Goal: Task Accomplishment & Management: Manage account settings

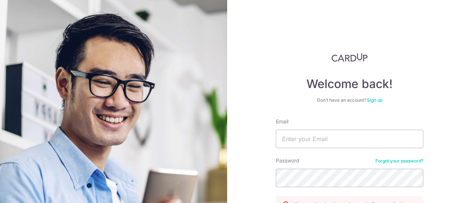
type input "[PERSON_NAME][EMAIL_ADDRESS][DOMAIN_NAME]"
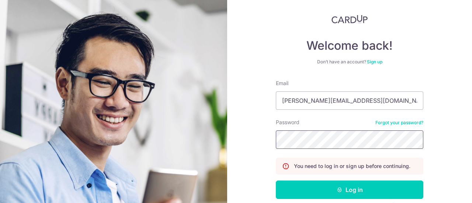
scroll to position [74, 0]
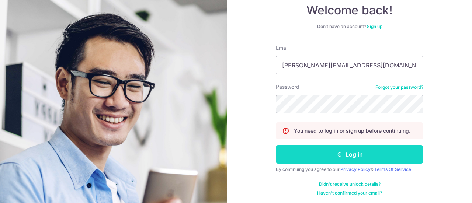
click at [370, 150] on button "Log in" at bounding box center [350, 154] width 148 height 18
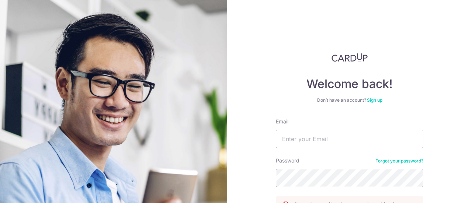
scroll to position [74, 0]
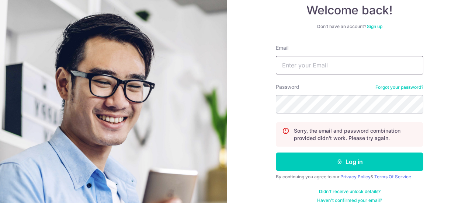
click at [320, 62] on input "Email" at bounding box center [350, 65] width 148 height 18
type input "[PERSON_NAME][EMAIL_ADDRESS][DOMAIN_NAME]"
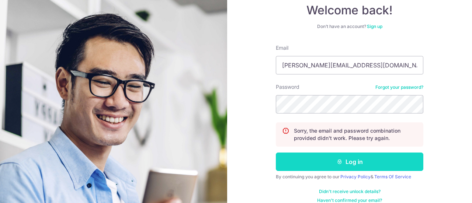
click at [304, 162] on button "Log in" at bounding box center [350, 162] width 148 height 18
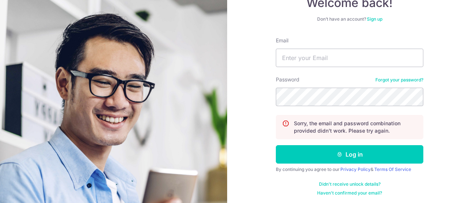
scroll to position [82, 0]
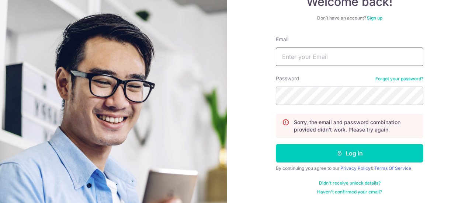
click at [339, 58] on input "Email" at bounding box center [350, 57] width 148 height 18
type input "[PERSON_NAME][EMAIL_ADDRESS][DOMAIN_NAME]"
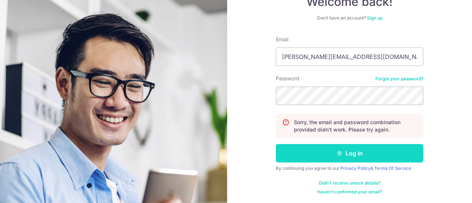
click at [345, 157] on button "Log in" at bounding box center [350, 153] width 148 height 18
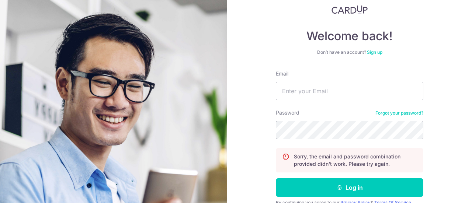
scroll to position [74, 0]
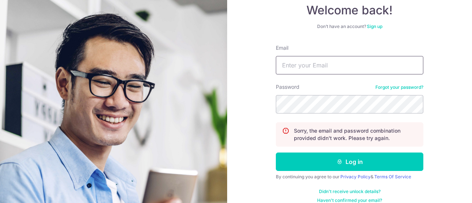
click at [369, 63] on input "Email" at bounding box center [350, 65] width 148 height 18
type input "[PERSON_NAME][EMAIL_ADDRESS][DOMAIN_NAME]"
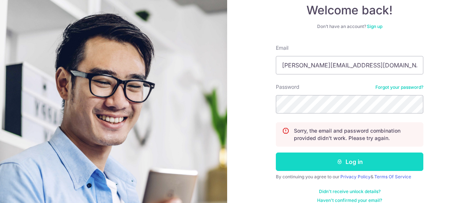
click at [319, 164] on button "Log in" at bounding box center [350, 162] width 148 height 18
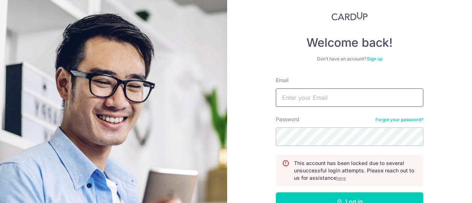
scroll to position [74, 0]
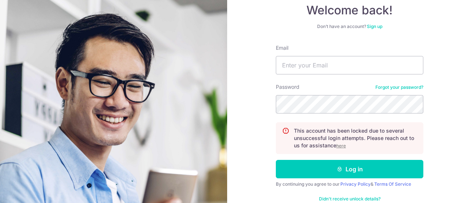
click at [341, 146] on u "here" at bounding box center [341, 146] width 10 height 6
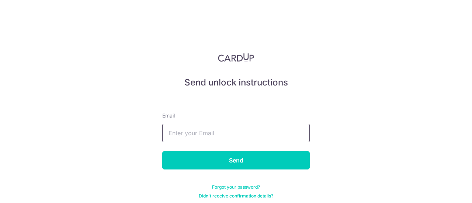
click at [253, 134] on input "text" at bounding box center [236, 133] width 148 height 18
type input "[PERSON_NAME][EMAIL_ADDRESS][DOMAIN_NAME]"
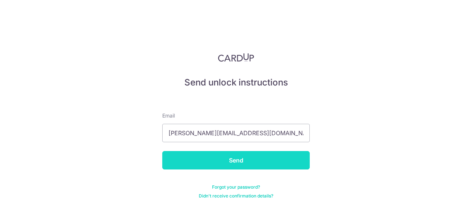
click at [253, 169] on input "Send" at bounding box center [236, 160] width 148 height 18
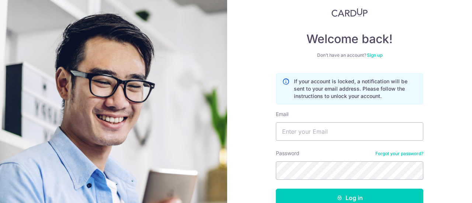
scroll to position [90, 0]
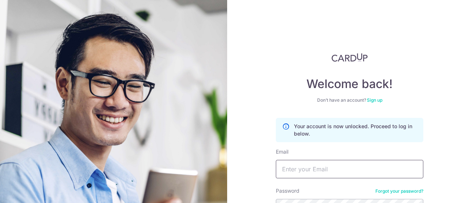
click at [290, 166] on input "Email" at bounding box center [350, 169] width 148 height 18
type input "[PERSON_NAME][EMAIL_ADDRESS][DOMAIN_NAME]"
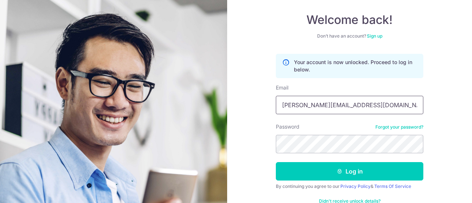
scroll to position [74, 0]
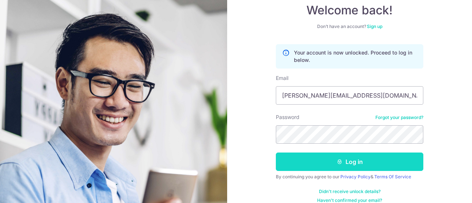
click at [340, 162] on icon "submit" at bounding box center [340, 162] width 6 height 6
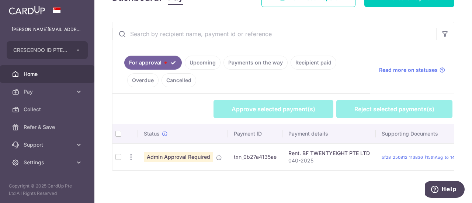
scroll to position [125, 0]
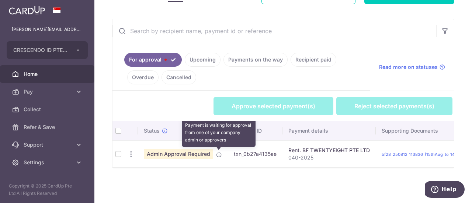
click at [220, 152] on icon at bounding box center [219, 155] width 6 height 6
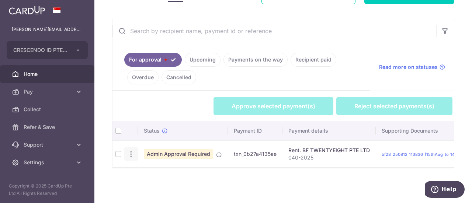
click at [131, 152] on icon "button" at bounding box center [131, 155] width 8 height 8
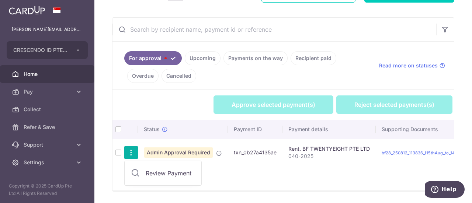
click at [154, 169] on span "Review Payment" at bounding box center [170, 173] width 49 height 9
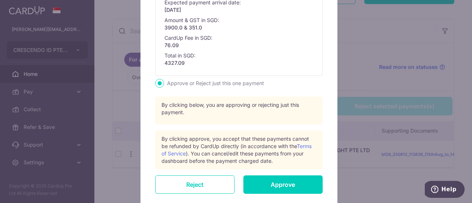
scroll to position [292, 0]
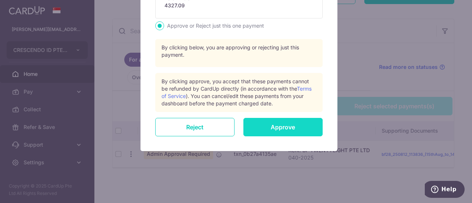
click at [275, 131] on input "Approve" at bounding box center [282, 127] width 79 height 18
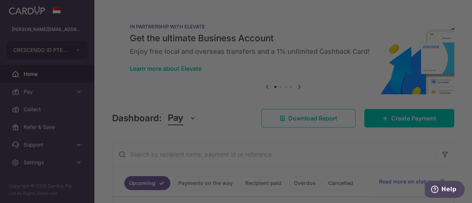
click at [35, 164] on div at bounding box center [238, 102] width 477 height 205
click at [66, 24] on div at bounding box center [238, 102] width 477 height 205
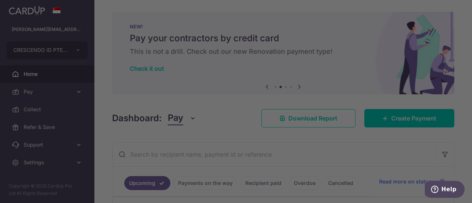
click at [418, 160] on div at bounding box center [238, 102] width 477 height 205
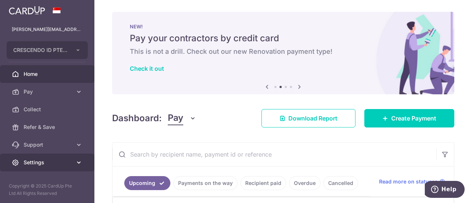
click at [76, 160] on icon at bounding box center [78, 162] width 7 height 7
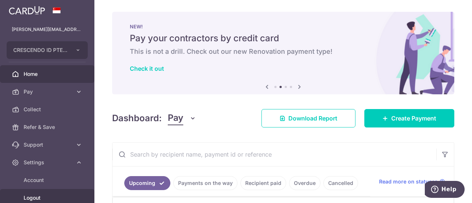
click at [27, 194] on link "Logout" at bounding box center [47, 198] width 94 height 18
